Goal: Task Accomplishment & Management: Use online tool/utility

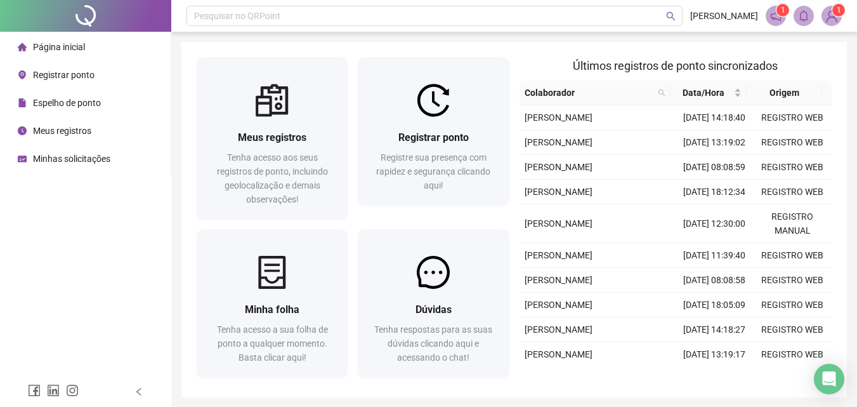
click at [846, 54] on div "Meus registros Tenha acesso aos seus registros de ponto, incluindo geolocalizaç…" at bounding box center [514, 219] width 666 height 355
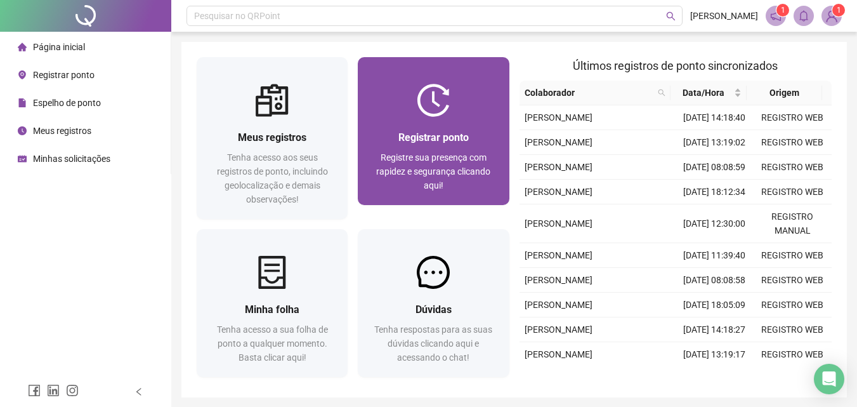
click at [456, 103] on div at bounding box center [433, 100] width 151 height 33
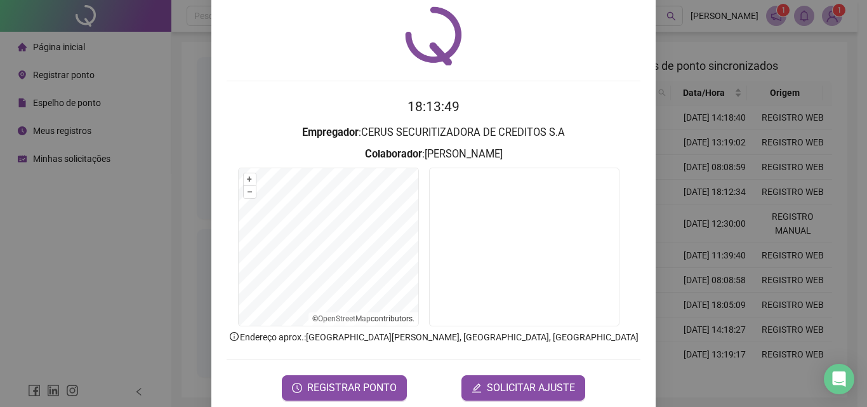
scroll to position [61, 0]
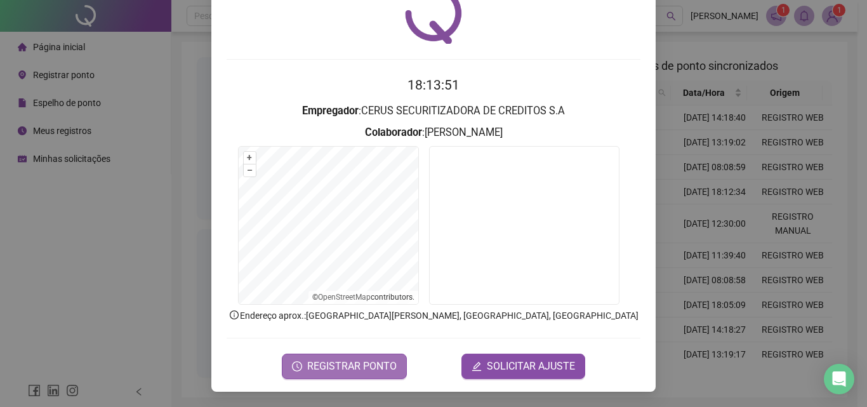
click at [325, 363] on span "REGISTRAR PONTO" at bounding box center [351, 365] width 89 height 15
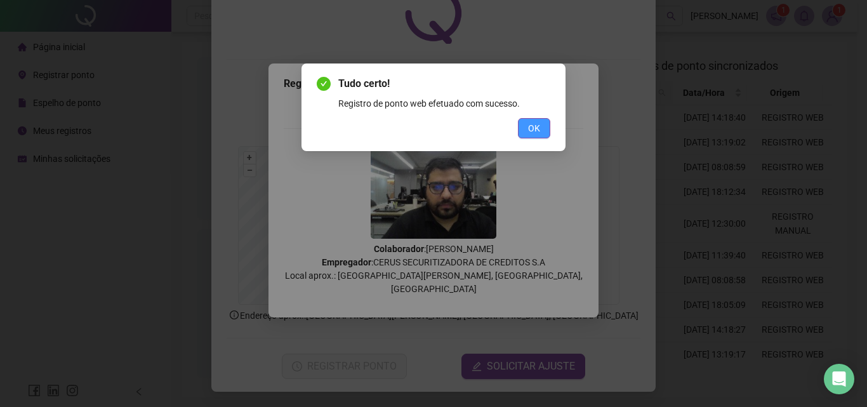
click at [541, 131] on button "OK" at bounding box center [534, 128] width 32 height 20
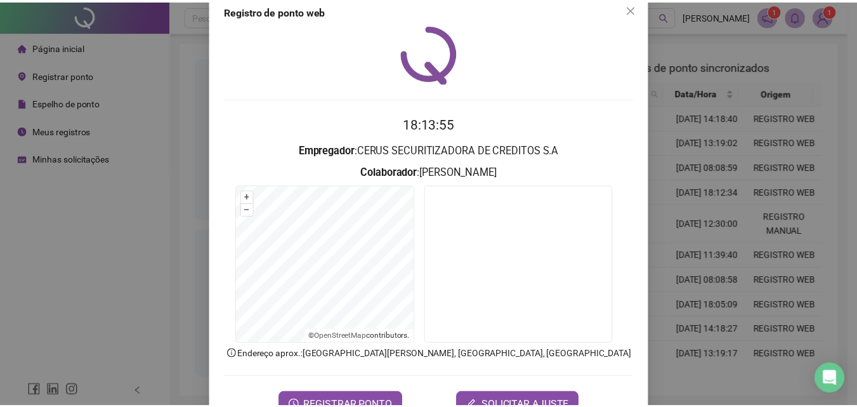
scroll to position [0, 0]
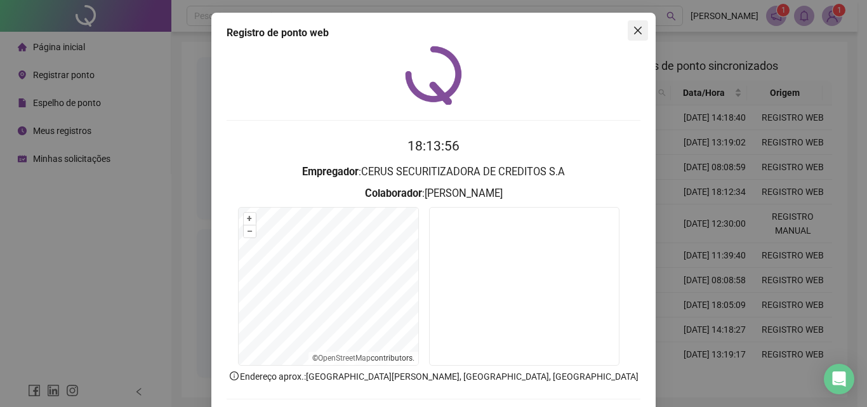
click at [628, 30] on span "Close" at bounding box center [638, 30] width 20 height 10
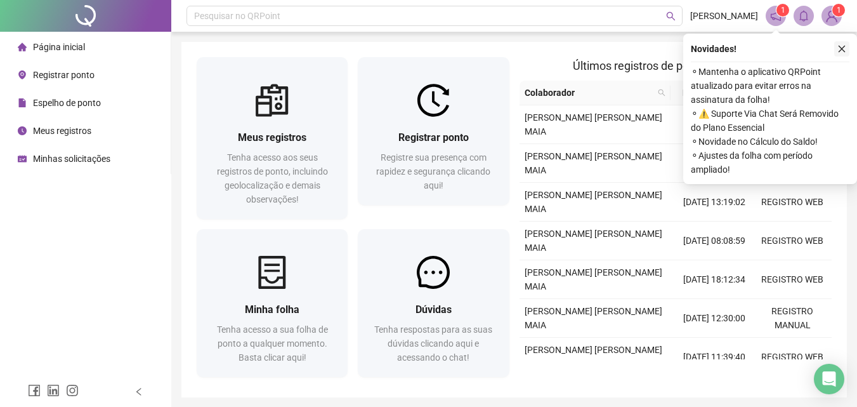
click at [840, 48] on icon "close" at bounding box center [842, 48] width 9 height 9
